Goal: Information Seeking & Learning: Check status

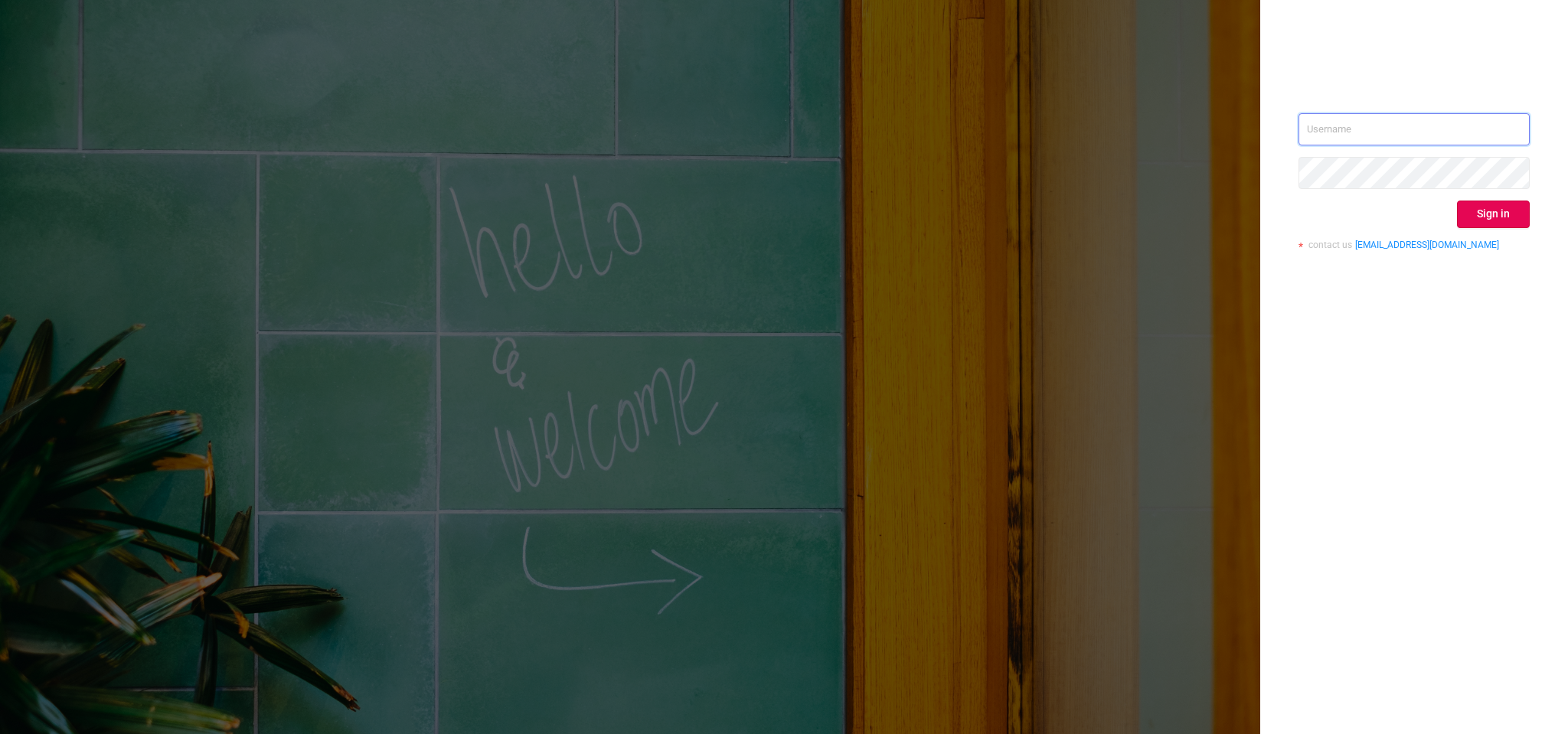
type input "[EMAIL_ADDRESS][DOMAIN_NAME]"
click at [1483, 220] on button "Sign in" at bounding box center [1493, 214] width 73 height 27
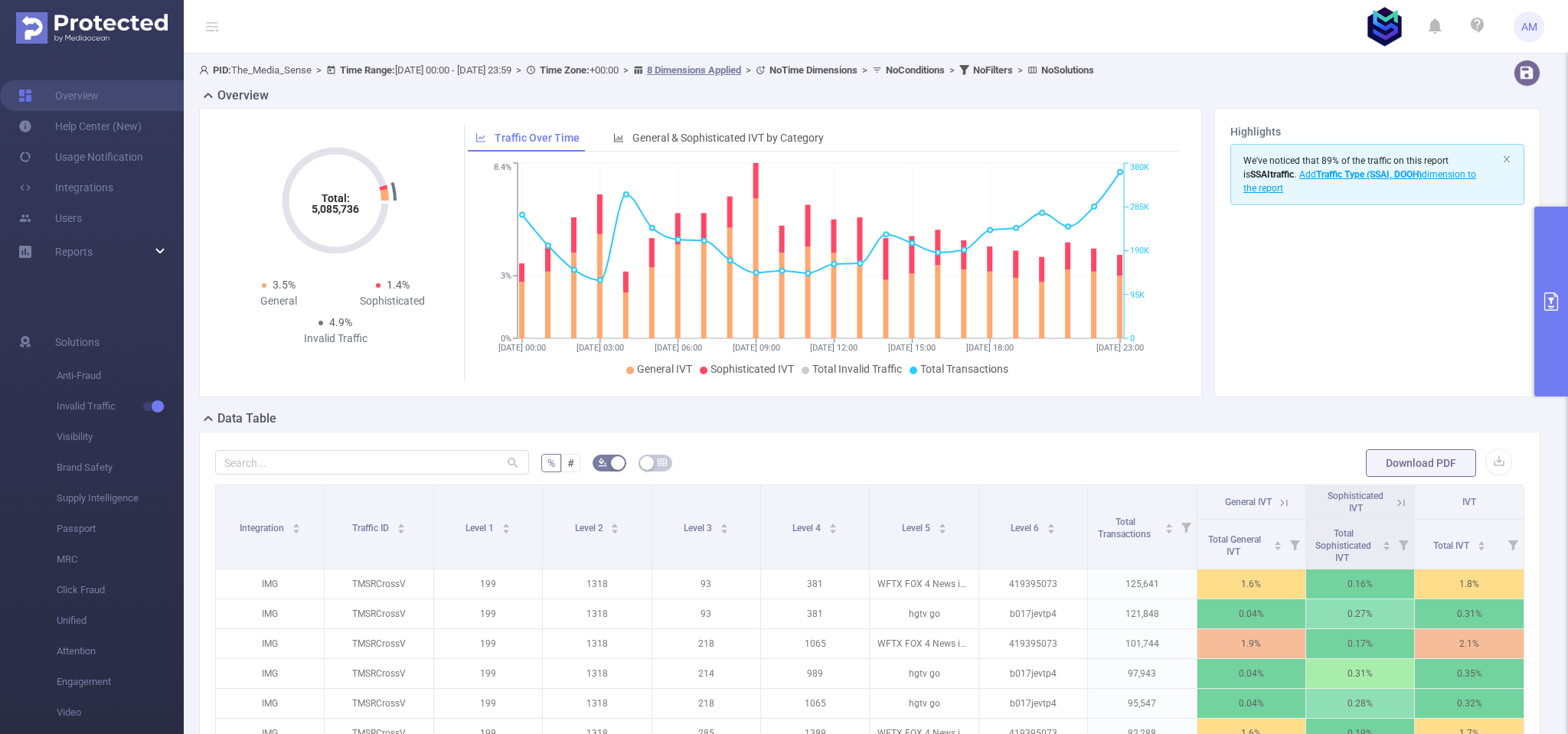
click at [104, 259] on div "Reports" at bounding box center [92, 251] width 184 height 31
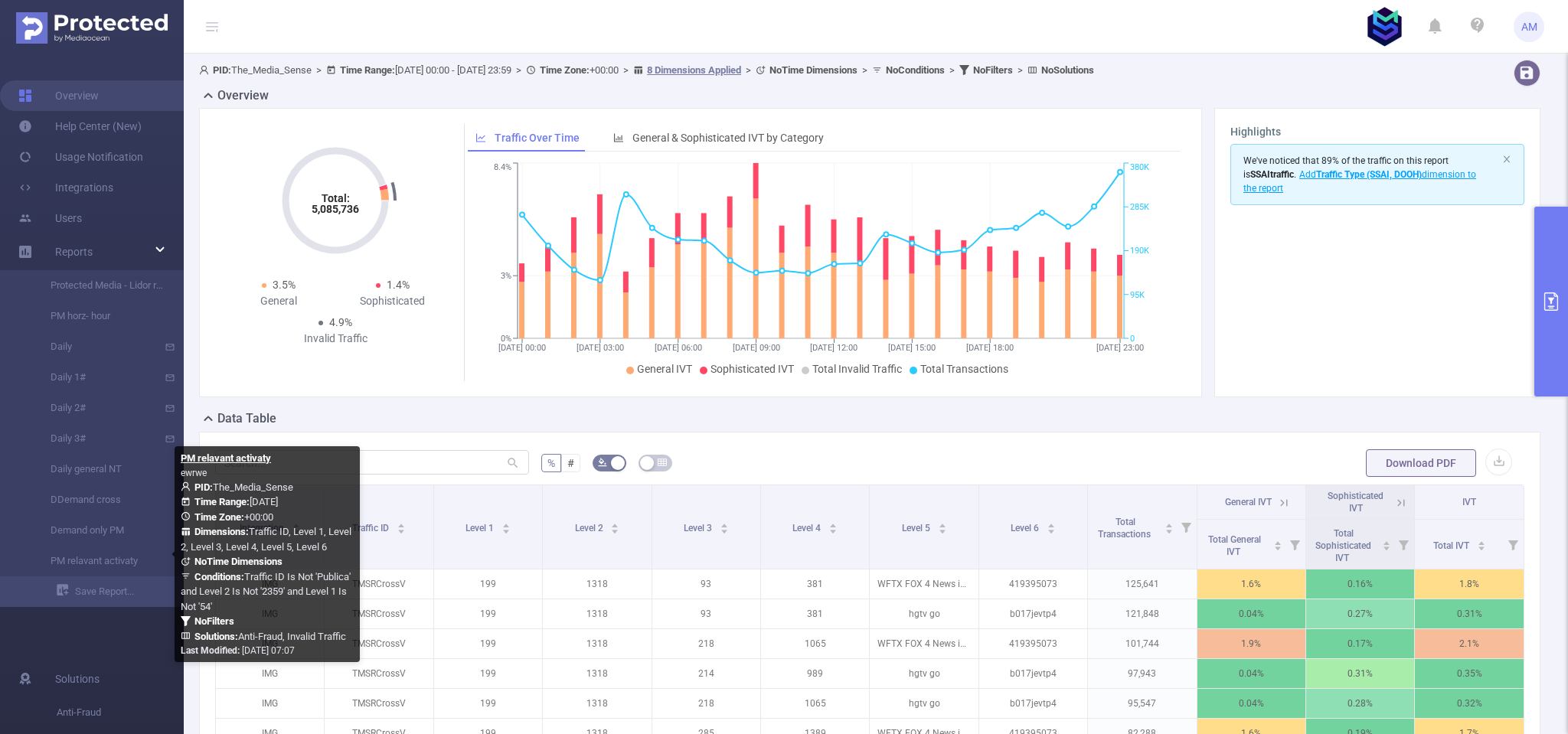
click at [109, 563] on link "PM relavant activaty" at bounding box center [98, 561] width 134 height 31
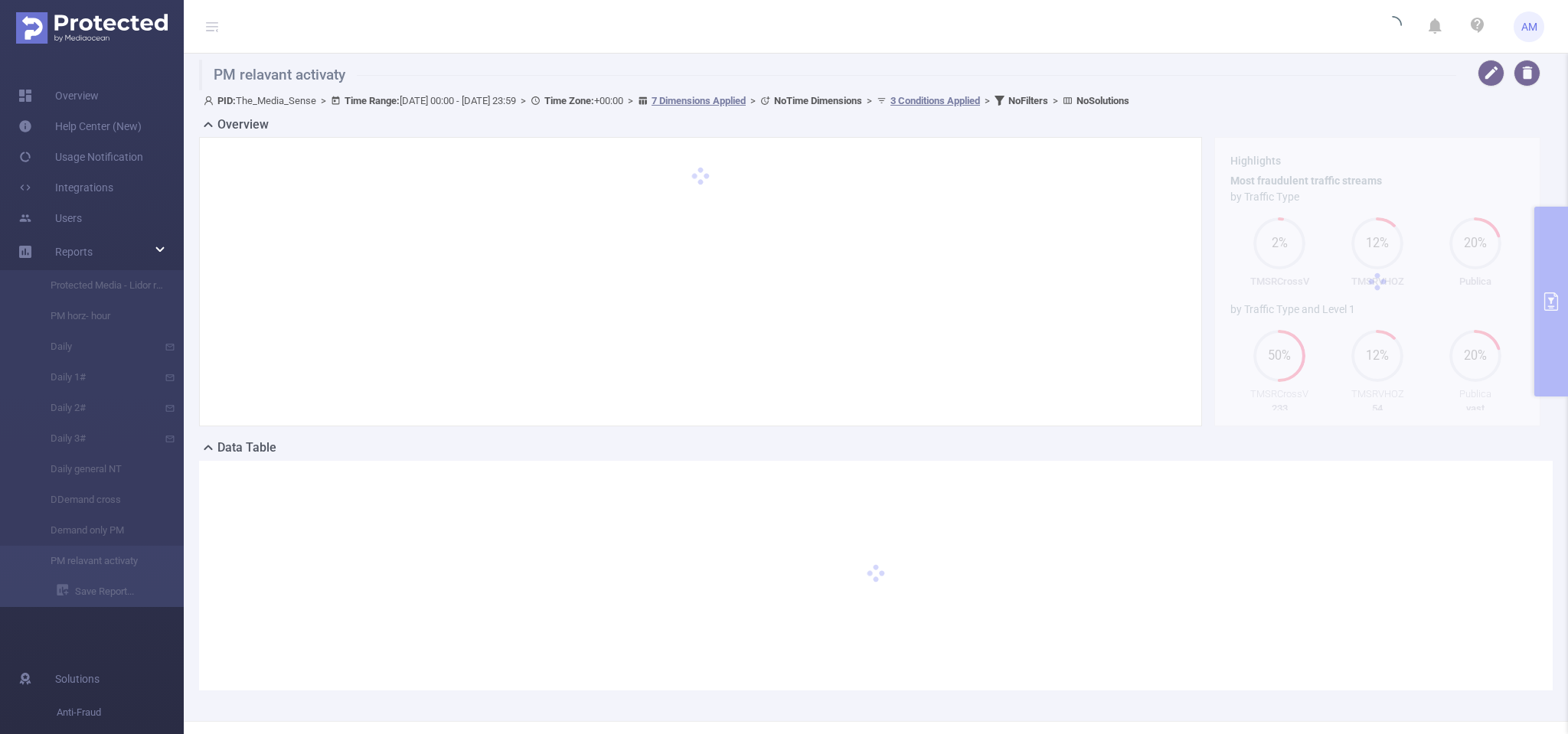
type input "[DATE] 00:00"
type input "[DATE] 23:59"
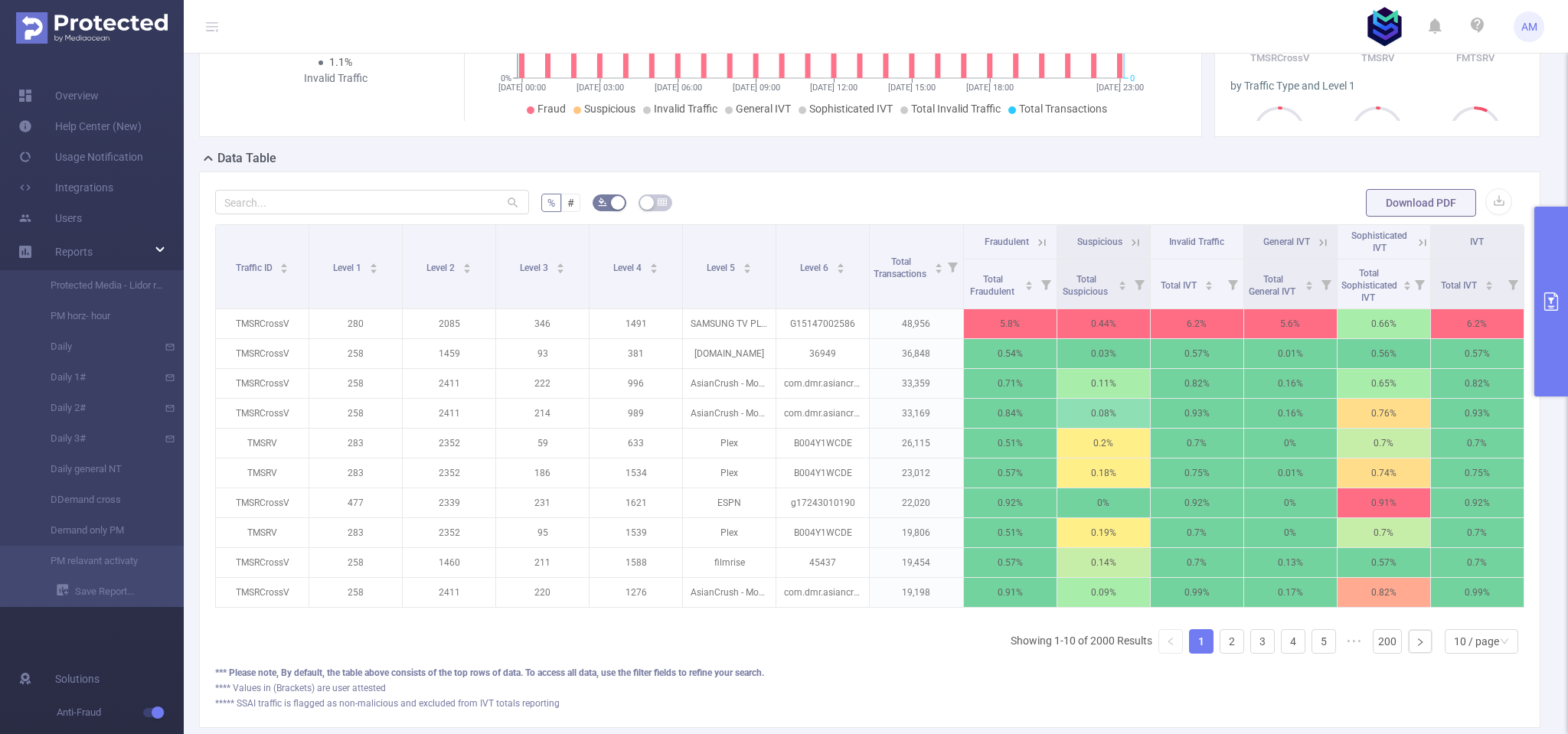
scroll to position [306, 0]
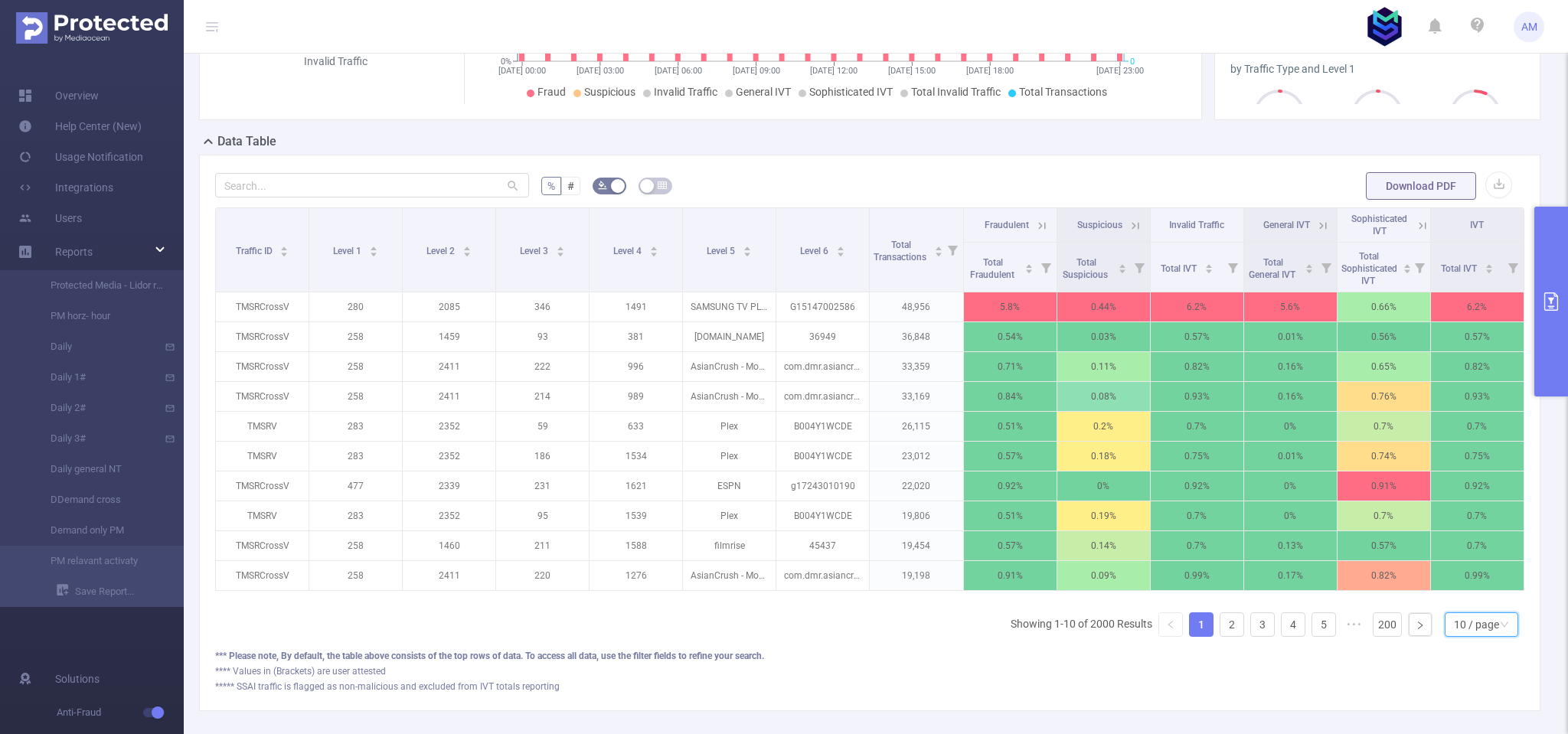
click at [1469, 633] on div "10 / page" at bounding box center [1476, 625] width 45 height 23
click at [1478, 605] on li "50 / page" at bounding box center [1470, 607] width 74 height 25
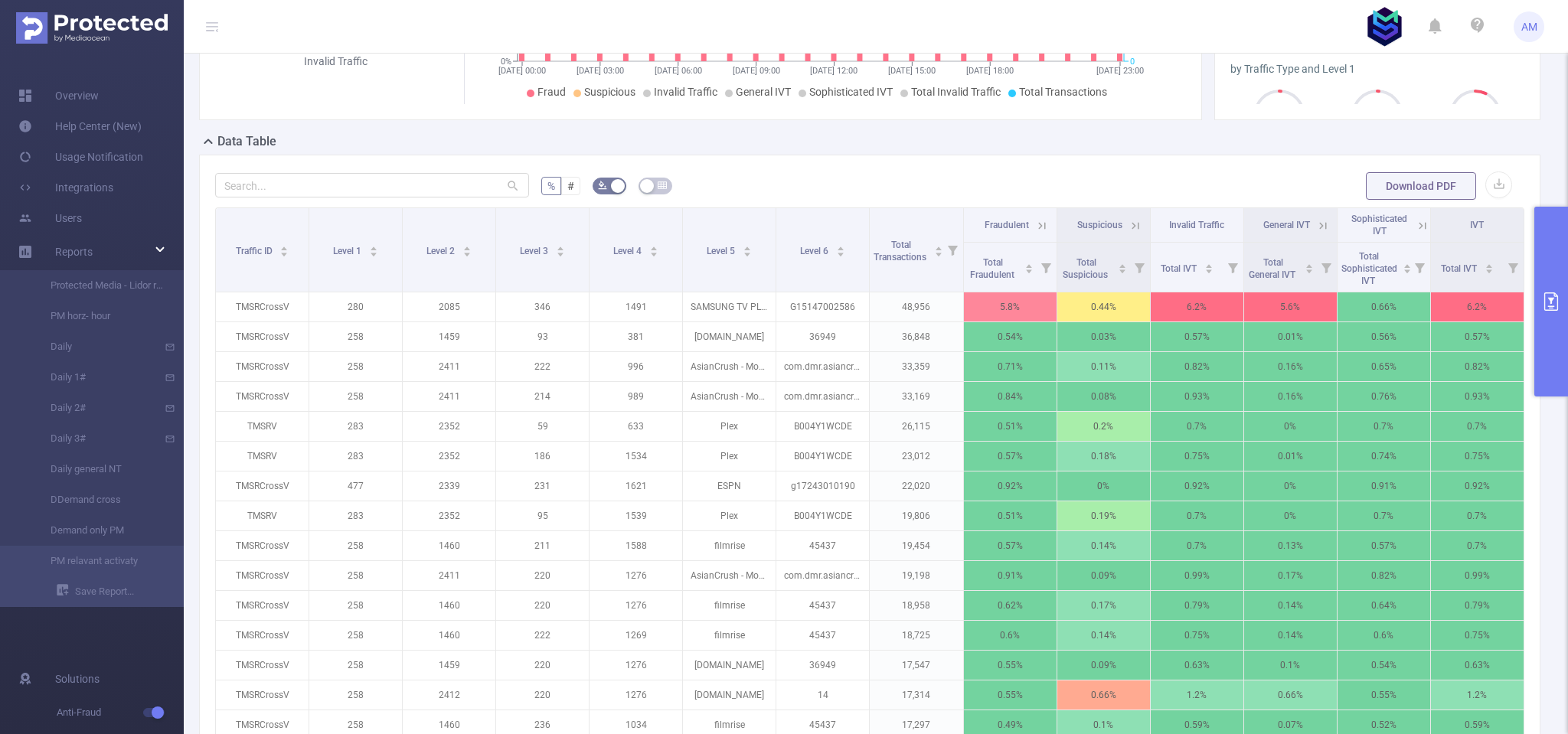
click at [973, 272] on span "Total Fraudulent" at bounding box center [993, 269] width 46 height 23
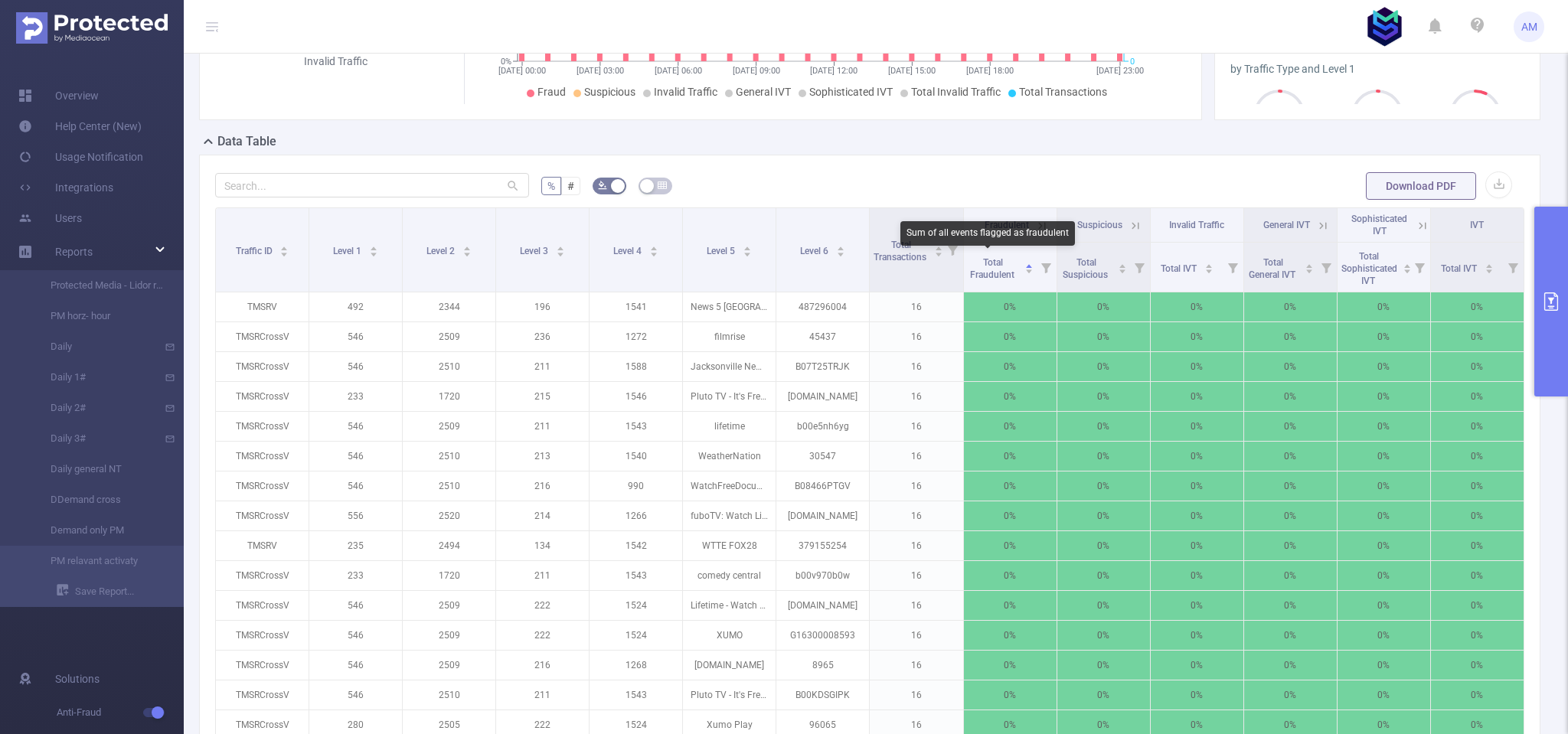
click at [984, 268] on span "Total Fraudulent" at bounding box center [993, 269] width 46 height 23
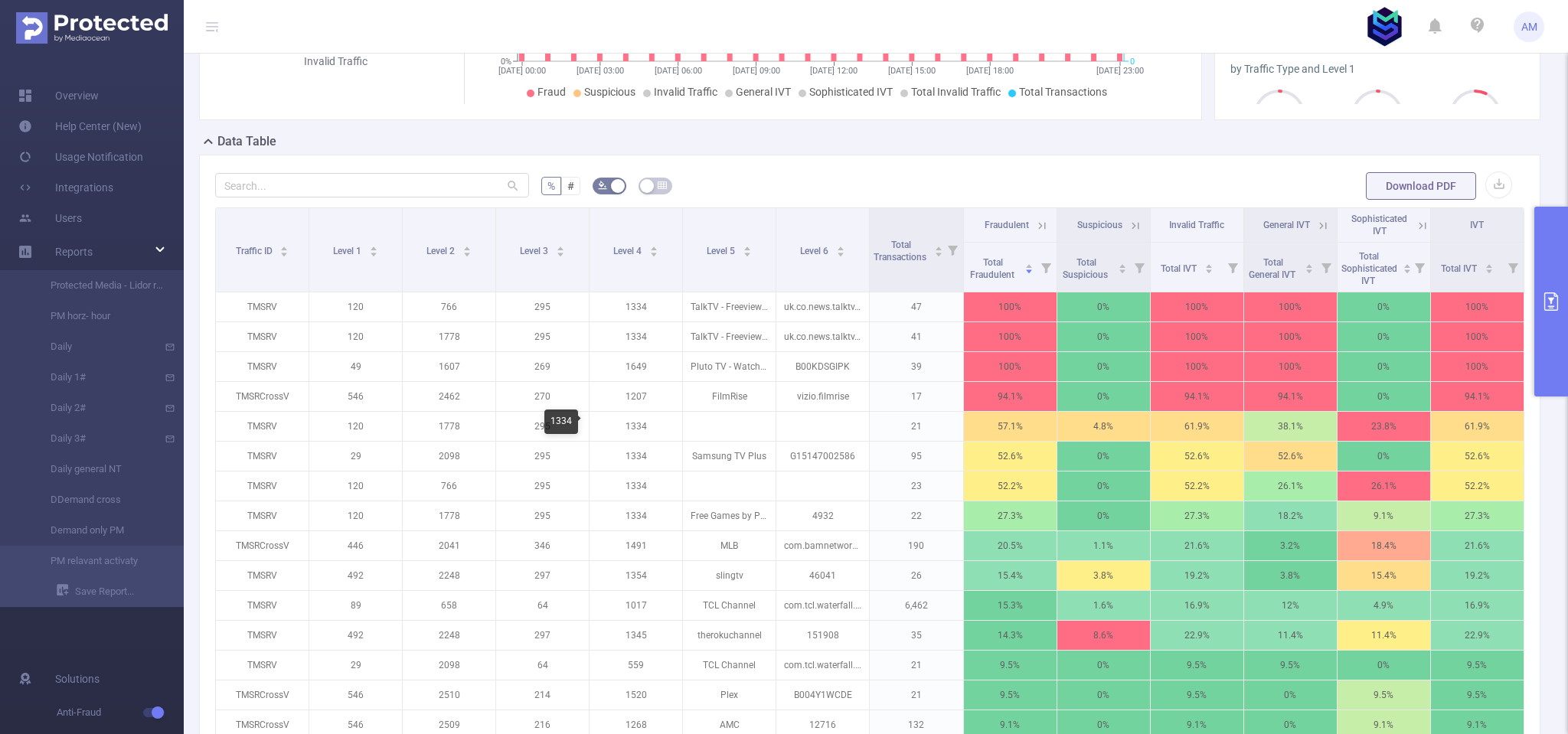
click at [633, 425] on p "1334" at bounding box center [636, 426] width 93 height 29
copy p "1334"
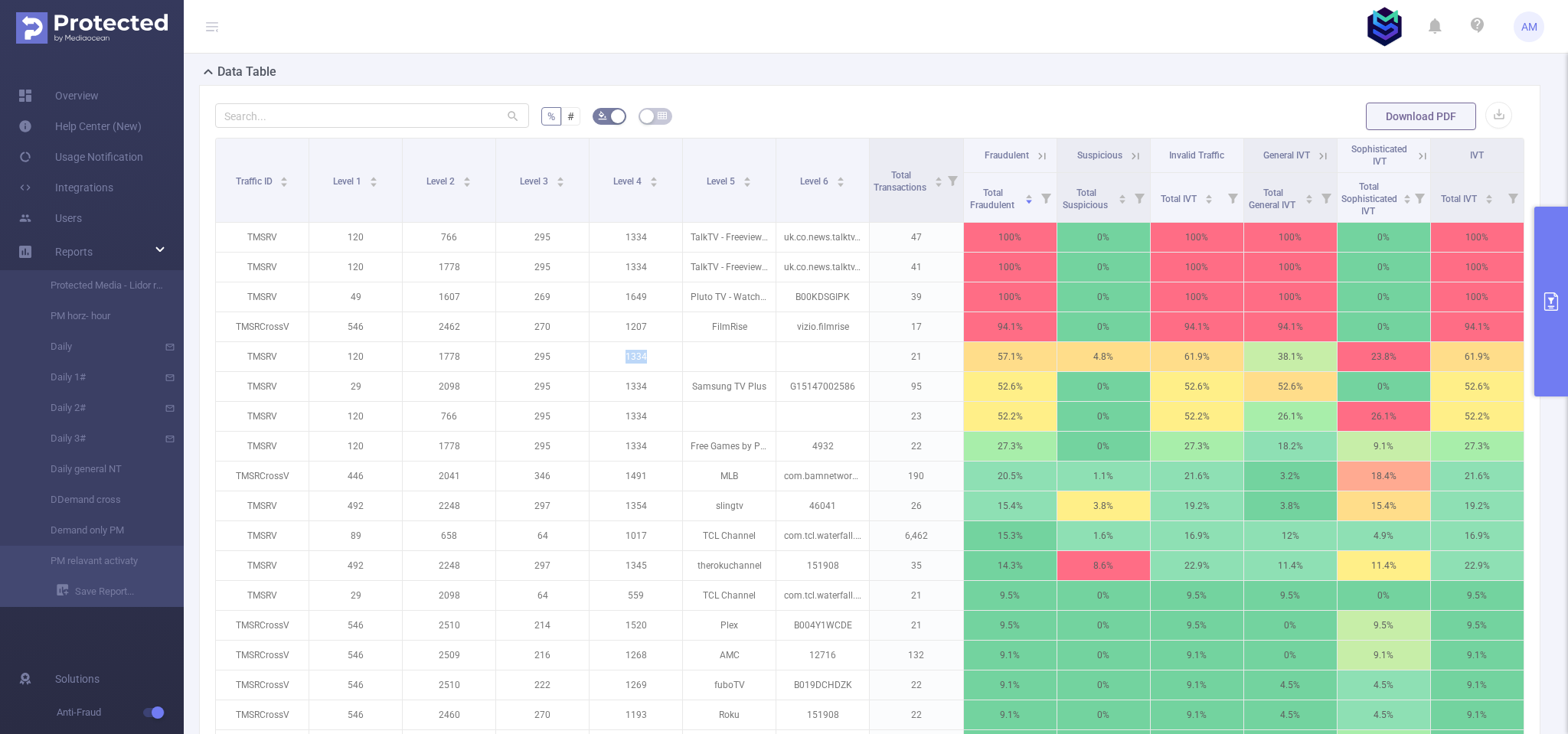
scroll to position [459, 0]
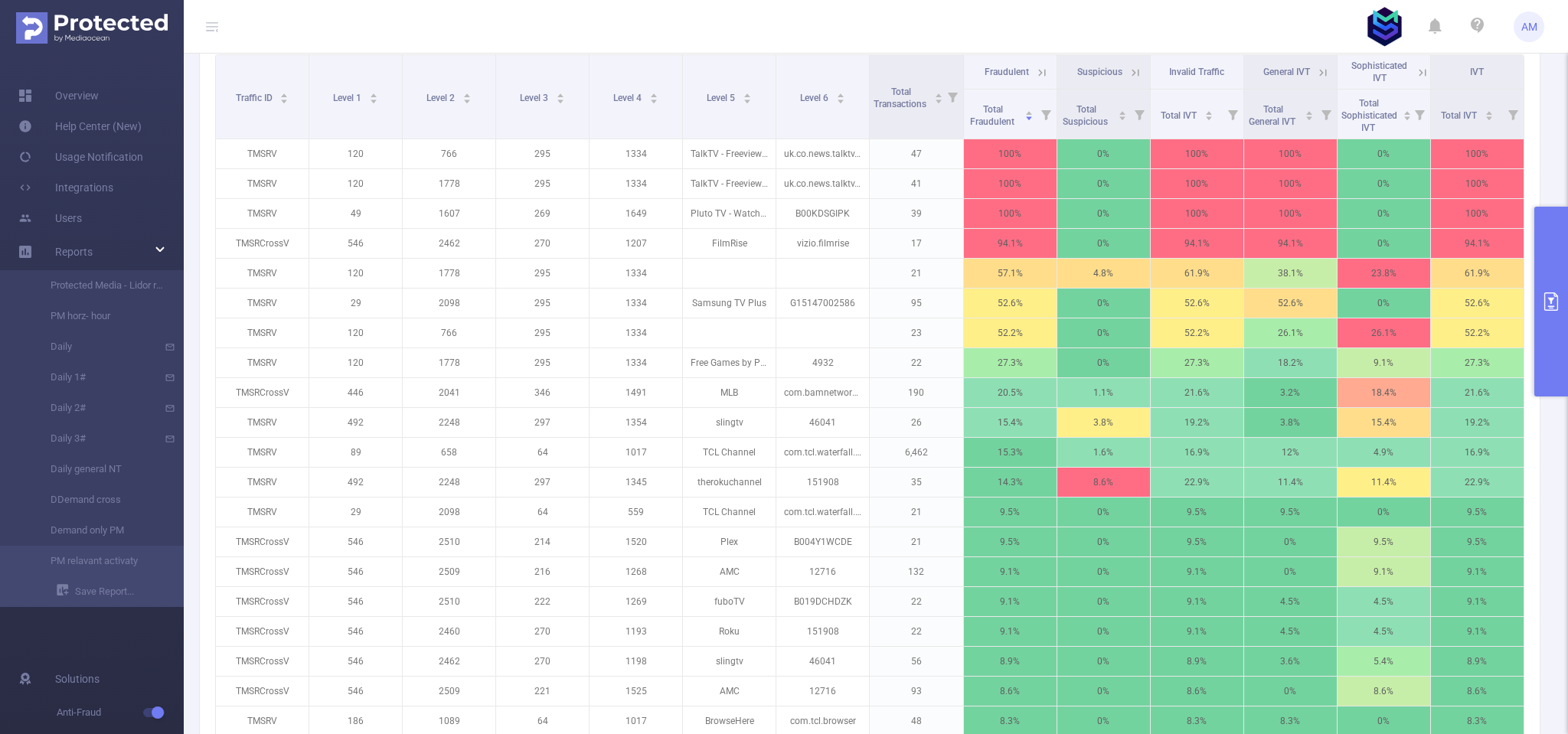
click at [1035, 68] on icon at bounding box center [1041, 72] width 14 height 14
